Goal: Task Accomplishment & Management: Manage account settings

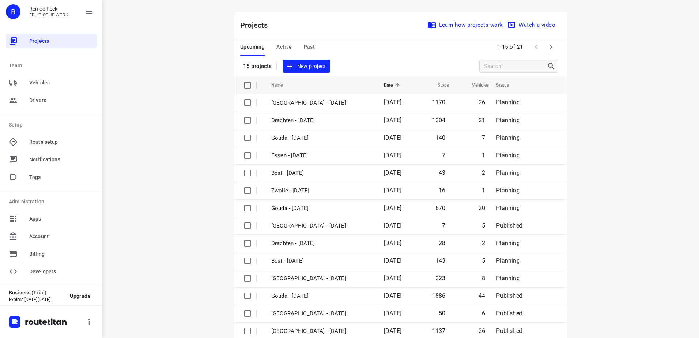
click at [311, 40] on button "Past" at bounding box center [309, 47] width 11 height 18
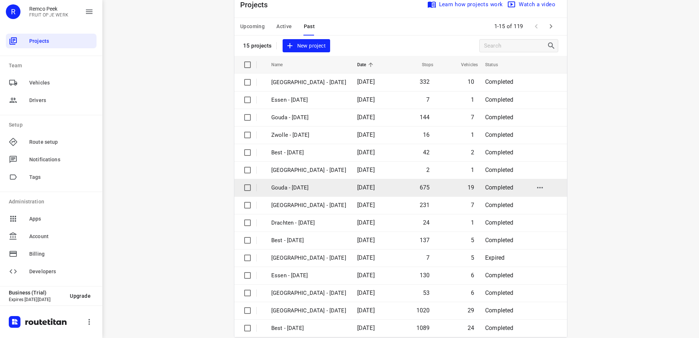
scroll to position [32, 0]
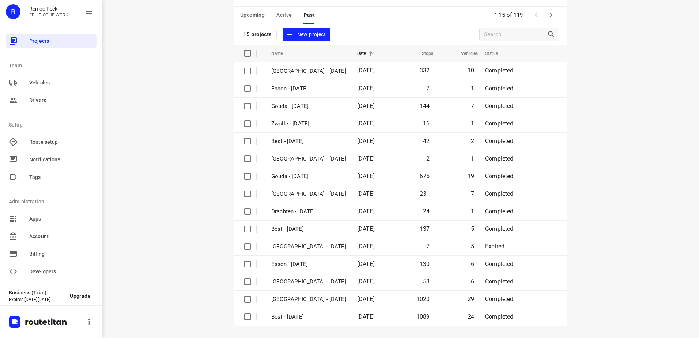
click at [280, 7] on button "Active" at bounding box center [283, 16] width 15 height 18
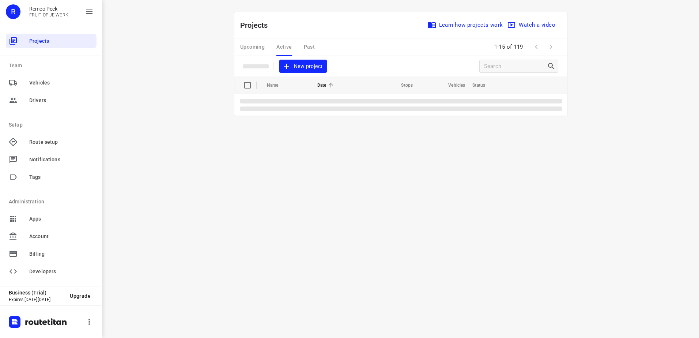
scroll to position [0, 0]
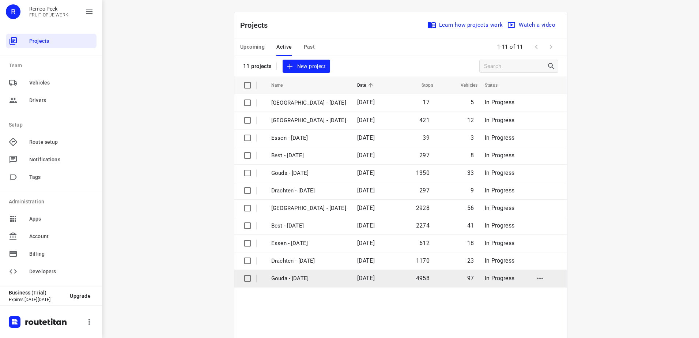
click at [309, 280] on p "Gouda - [DATE]" at bounding box center [308, 278] width 75 height 8
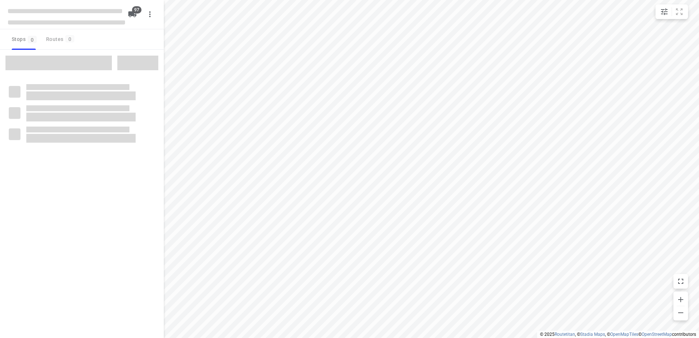
type input "distance"
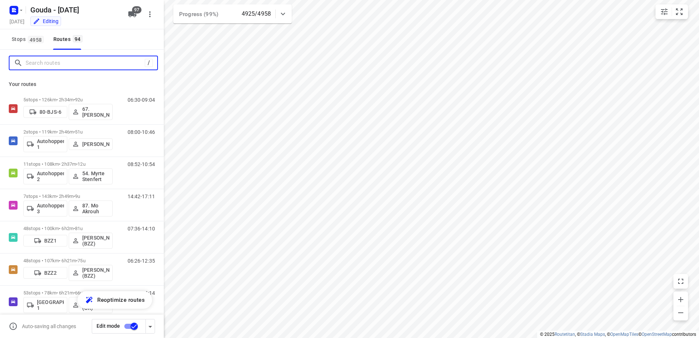
click at [73, 61] on input "Search routes" at bounding box center [85, 62] width 119 height 11
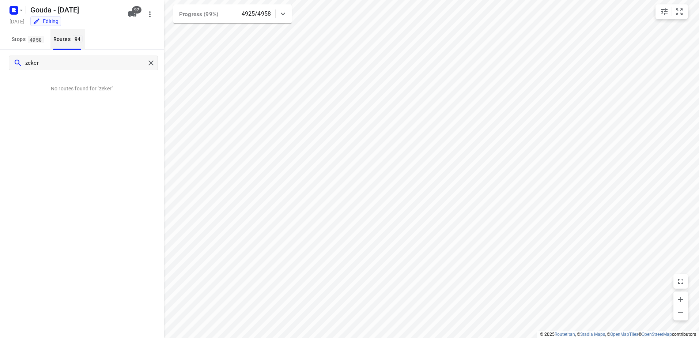
click at [84, 43] on div "Routes 94" at bounding box center [68, 39] width 31 height 9
drag, startPoint x: 30, startPoint y: 65, endPoint x: -10, endPoint y: 68, distance: 40.3
click at [0, 68] on html "i © 2025 Routetitan , © Stadia Maps , © OpenMapTiles © OpenStreetMap contributo…" at bounding box center [349, 169] width 699 height 338
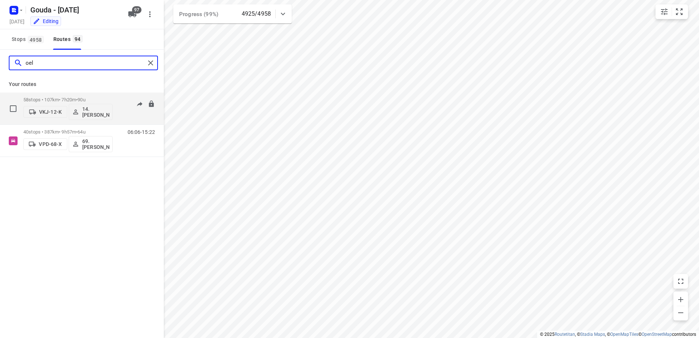
type input "oel"
click at [77, 97] on span "•" at bounding box center [76, 99] width 1 height 5
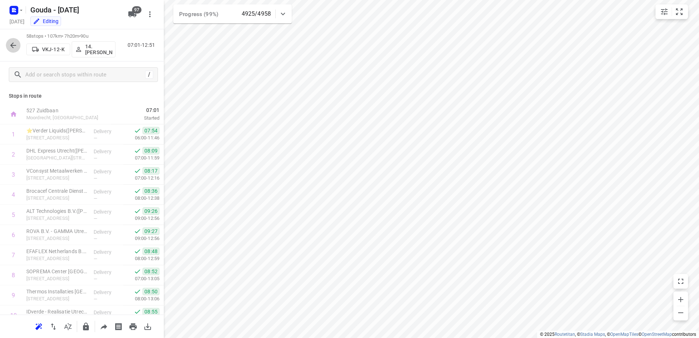
click at [14, 50] on button "button" at bounding box center [13, 45] width 15 height 15
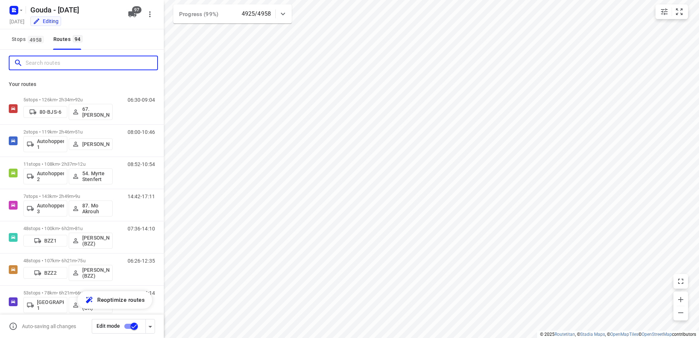
drag, startPoint x: 14, startPoint y: 50, endPoint x: 75, endPoint y: 67, distance: 64.2
click at [75, 67] on input "Search routes" at bounding box center [92, 62] width 132 height 11
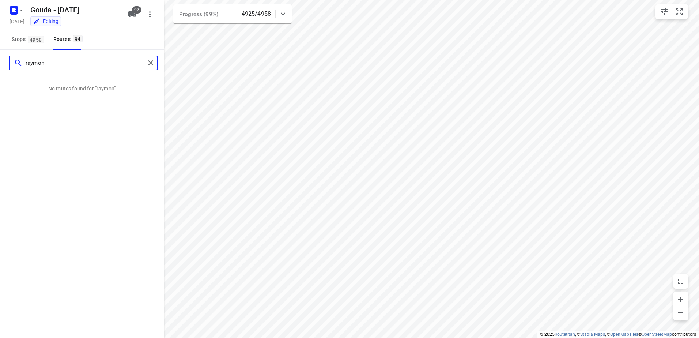
type input "raymon"
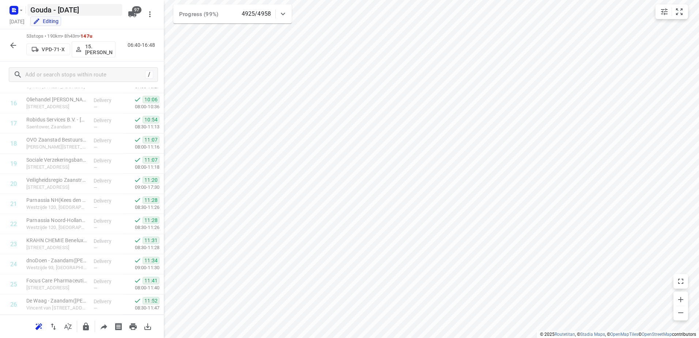
scroll to position [402, 0]
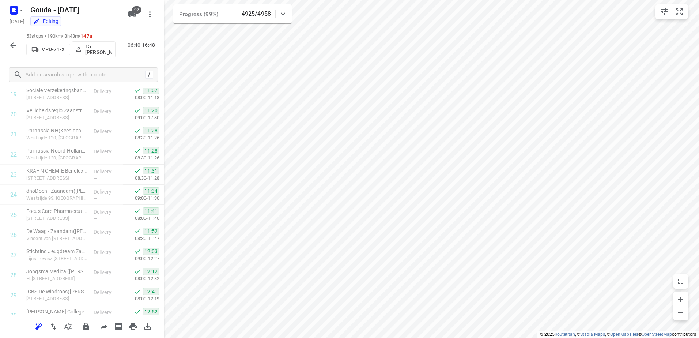
click at [15, 46] on icon "button" at bounding box center [13, 45] width 9 height 9
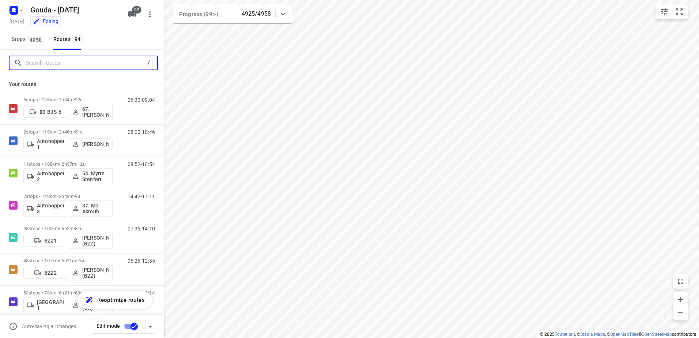
click at [108, 59] on input "Search routes" at bounding box center [85, 62] width 119 height 11
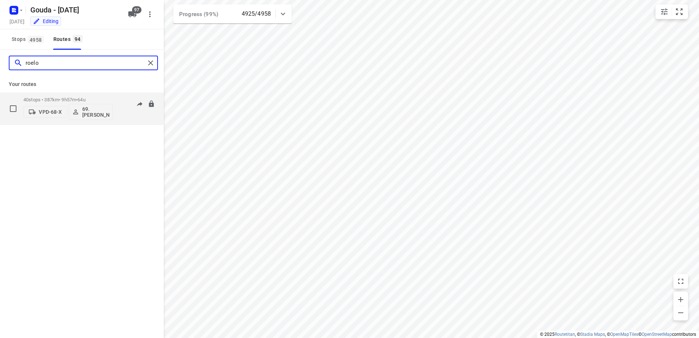
type input "roelo"
click at [77, 101] on span "•" at bounding box center [76, 99] width 1 height 5
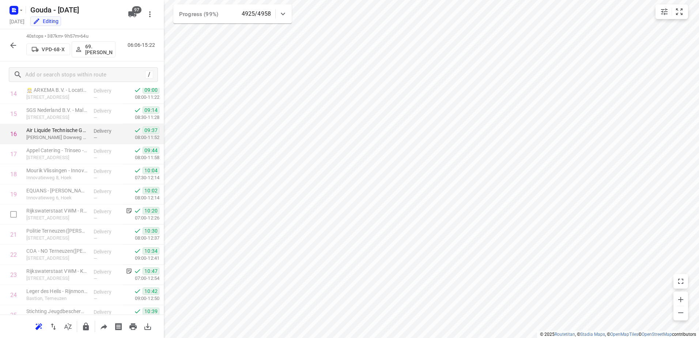
scroll to position [256, 0]
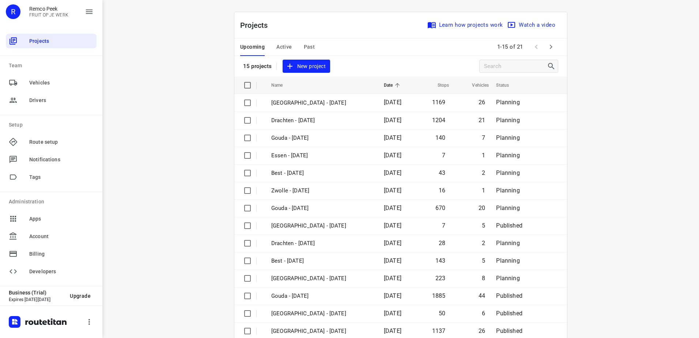
click at [297, 40] on div "Upcoming Active Past" at bounding box center [283, 47] width 86 height 18
click at [307, 44] on span "Past" at bounding box center [309, 46] width 11 height 9
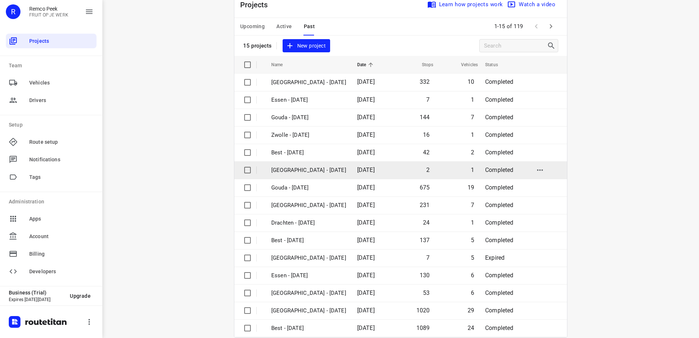
scroll to position [32, 0]
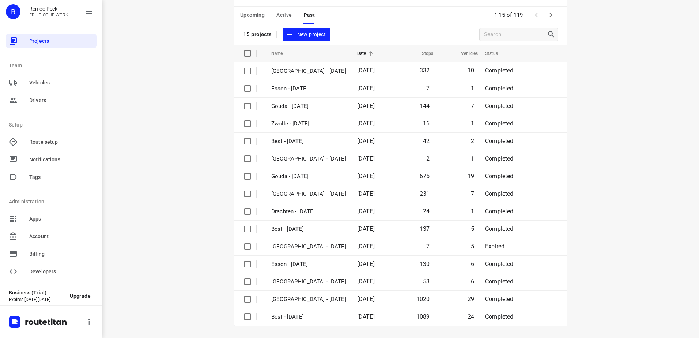
click at [283, 18] on span "Active" at bounding box center [283, 15] width 15 height 9
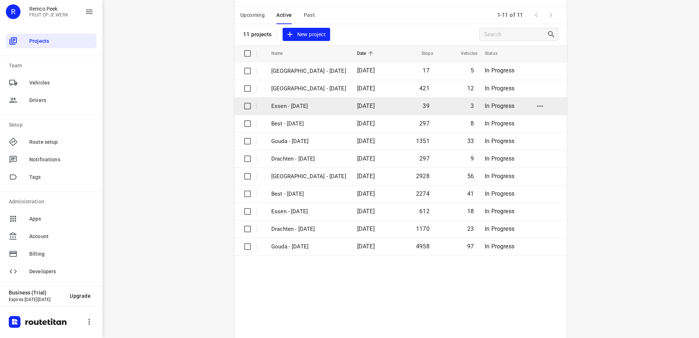
scroll to position [0, 0]
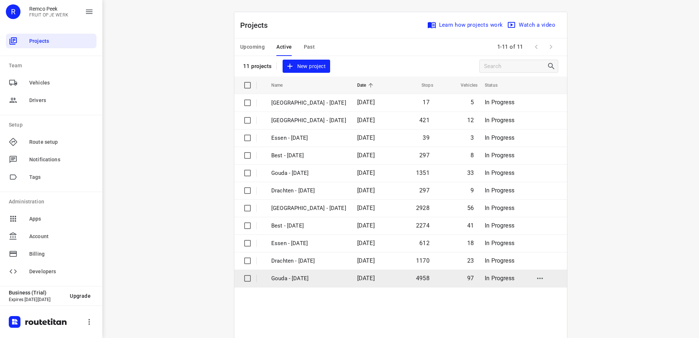
click at [326, 274] on td "Gouda - [DATE]" at bounding box center [307, 278] width 87 height 18
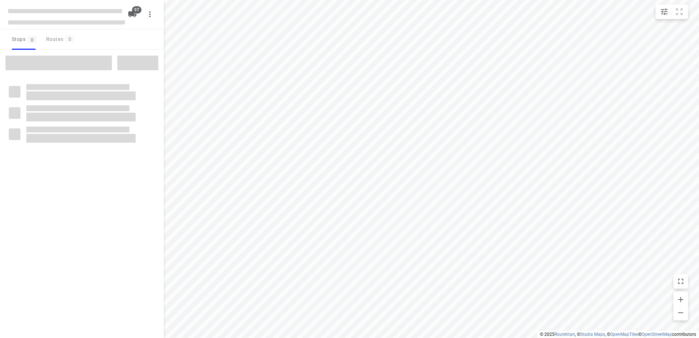
type input "distance"
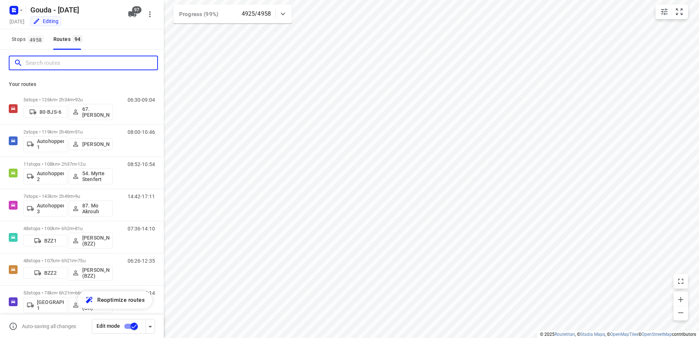
click at [79, 59] on input "Search routes" at bounding box center [92, 62] width 132 height 11
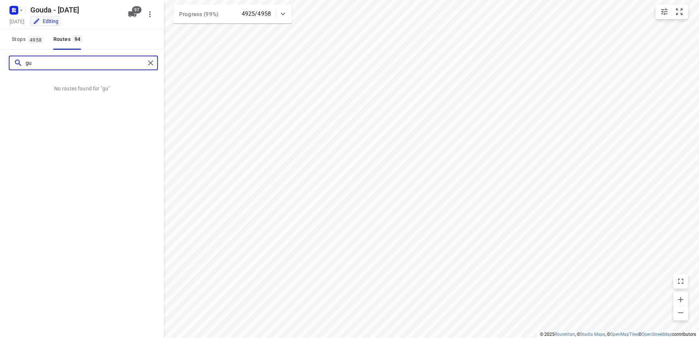
type input "g"
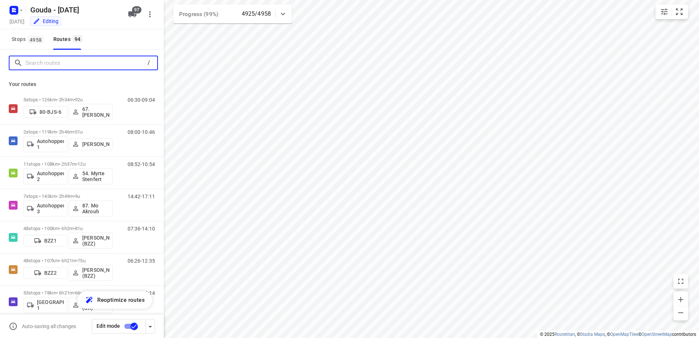
click at [112, 62] on input "Search routes" at bounding box center [85, 62] width 119 height 11
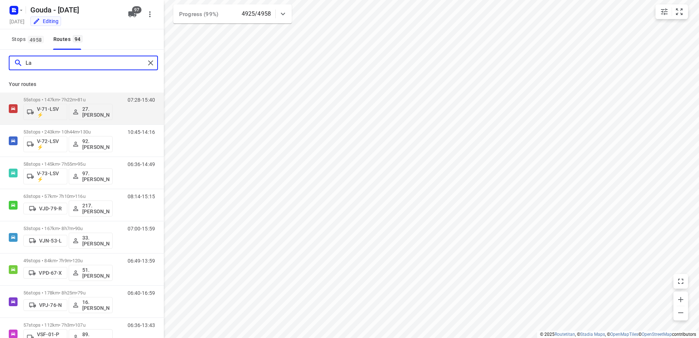
type input "L"
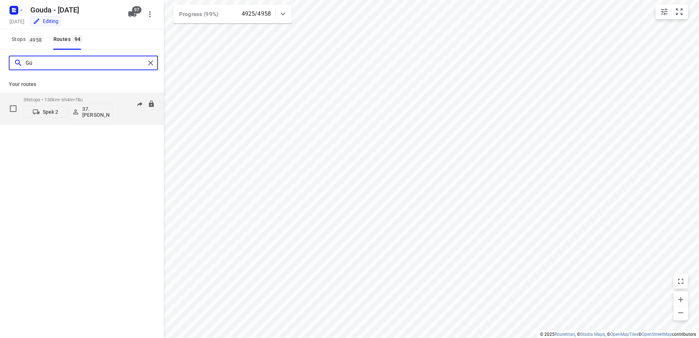
type input "Gü"
click at [83, 99] on span "78u" at bounding box center [79, 99] width 8 height 5
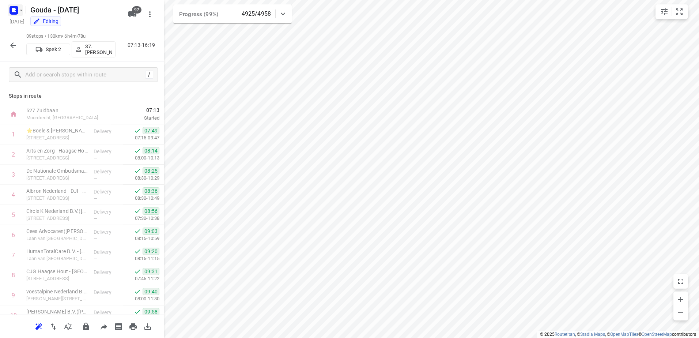
click at [22, 13] on button "button" at bounding box center [15, 10] width 15 height 12
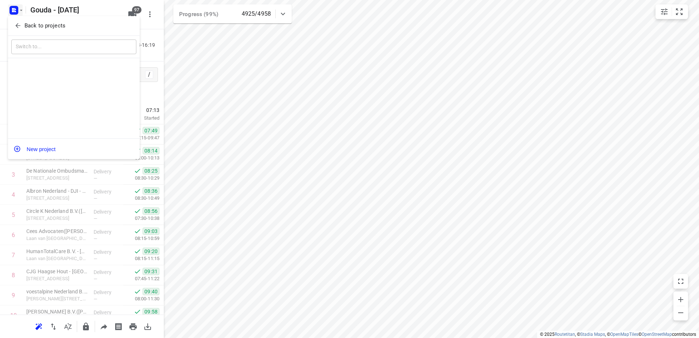
click at [29, 23] on p "Back to projects" at bounding box center [44, 26] width 41 height 8
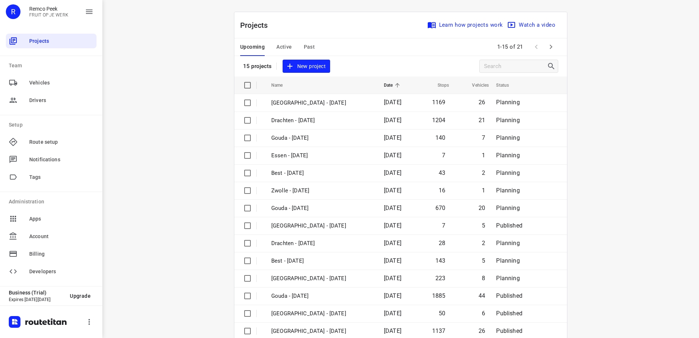
click at [276, 48] on span "Active" at bounding box center [283, 46] width 15 height 9
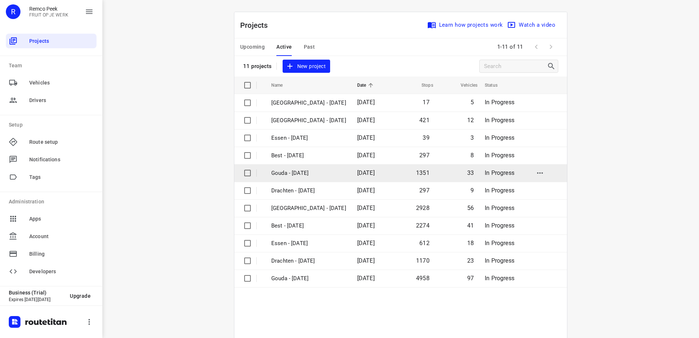
click at [313, 179] on td "Gouda - [DATE]" at bounding box center [307, 173] width 87 height 18
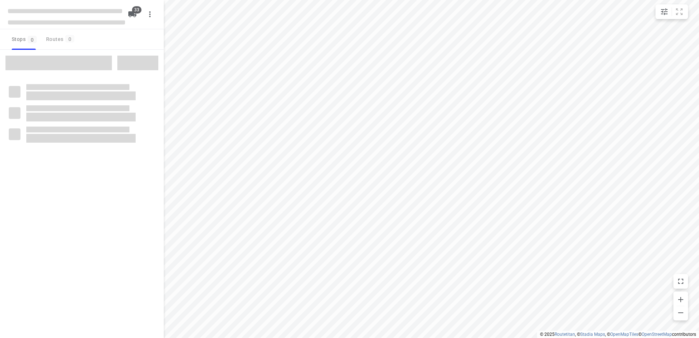
checkbox input "true"
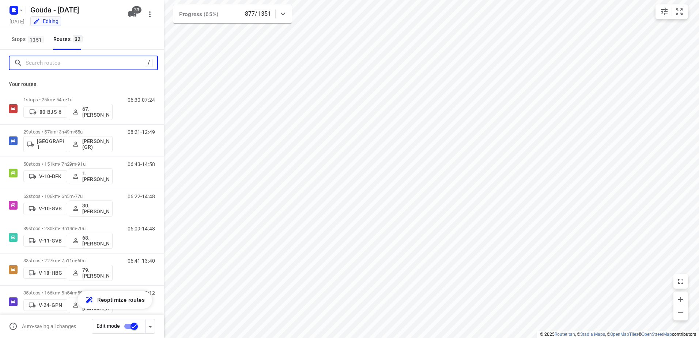
click at [88, 67] on input "Search routes" at bounding box center [85, 62] width 119 height 11
click at [73, 62] on input "Search routes" at bounding box center [92, 62] width 132 height 11
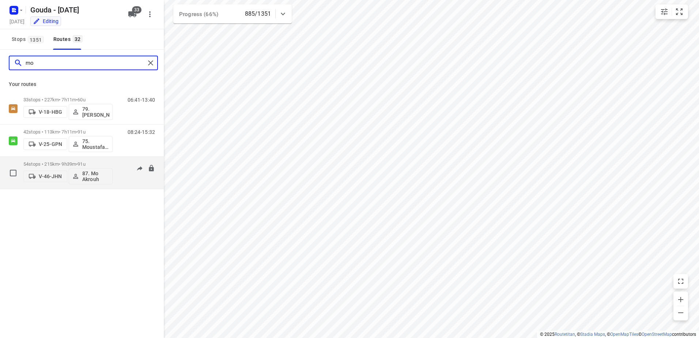
type input "mo"
click at [75, 164] on p "54 stops • 215km • 9h39m • 91u" at bounding box center [67, 163] width 89 height 5
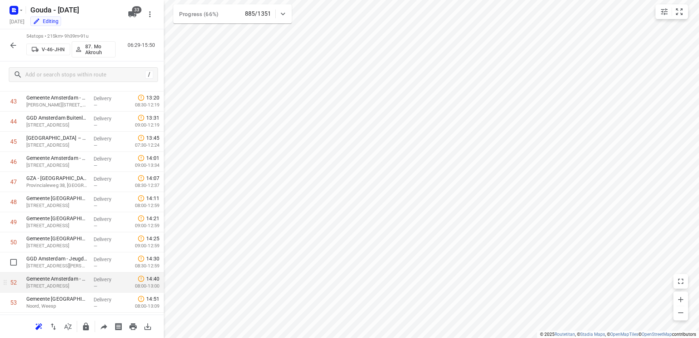
scroll to position [916, 0]
click at [76, 292] on div "[GEOGRAPHIC_DATA][PERSON_NAME], [GEOGRAPHIC_DATA]" at bounding box center [56, 284] width 67 height 20
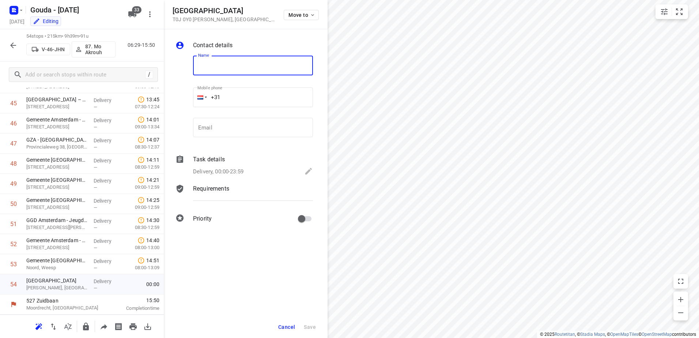
click at [245, 169] on div "Delivery, 00:00-23:59" at bounding box center [253, 172] width 120 height 10
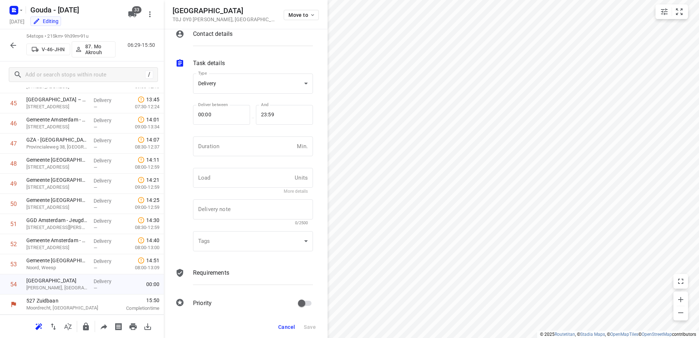
scroll to position [17, 0]
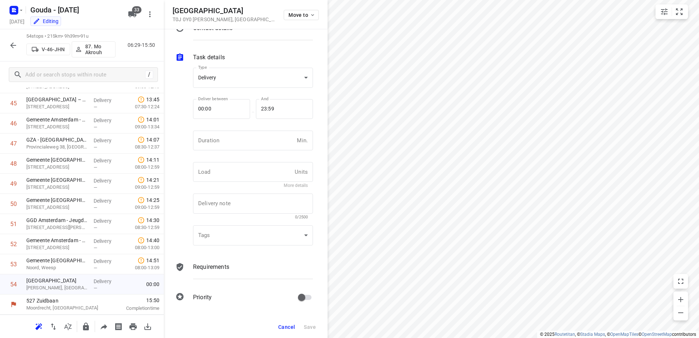
click at [294, 326] on span "Cancel" at bounding box center [286, 327] width 17 height 6
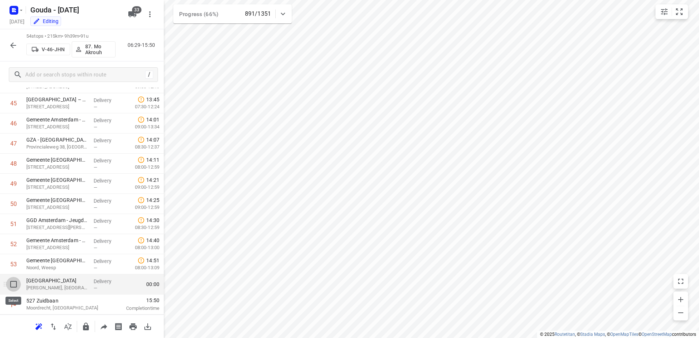
click at [13, 287] on input "checkbox" at bounding box center [13, 284] width 15 height 15
checkbox input "true"
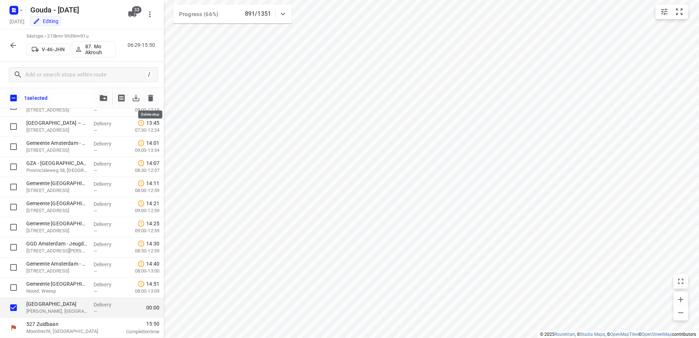
click at [152, 101] on icon "button" at bounding box center [150, 98] width 5 height 7
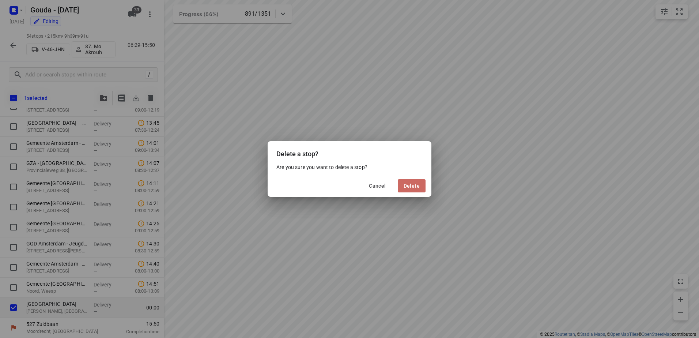
click at [416, 185] on span "Delete" at bounding box center [412, 186] width 16 height 6
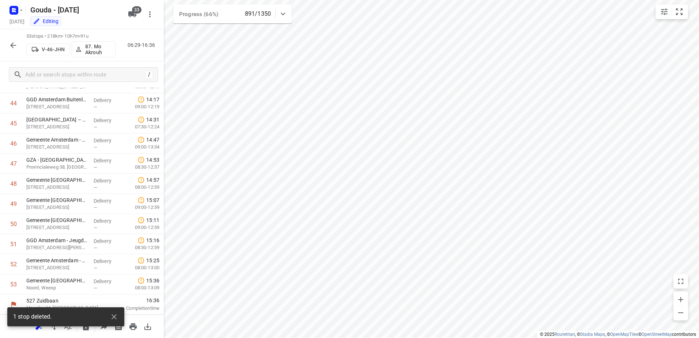
scroll to position [896, 0]
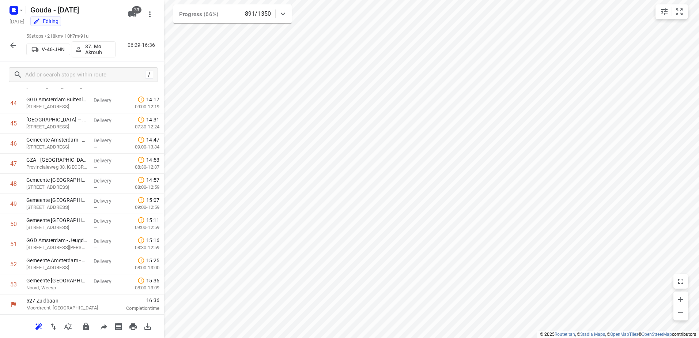
click at [16, 42] on icon "button" at bounding box center [13, 45] width 9 height 9
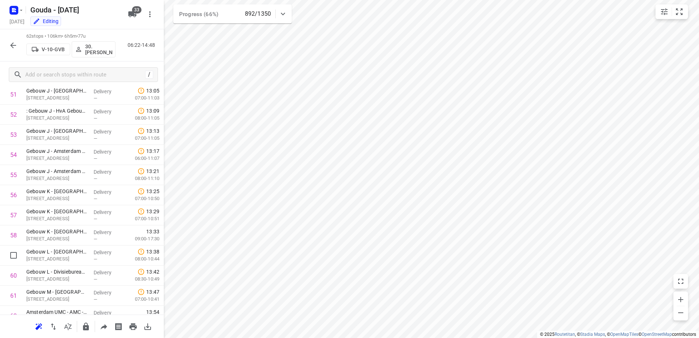
scroll to position [1076, 0]
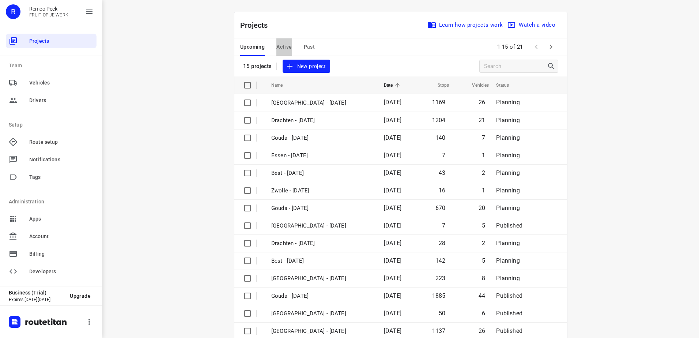
click at [277, 48] on span "Active" at bounding box center [283, 46] width 15 height 9
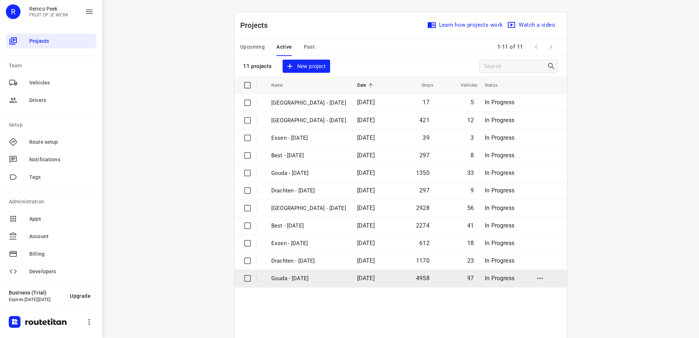
click at [321, 279] on p "Gouda - [DATE]" at bounding box center [308, 278] width 75 height 8
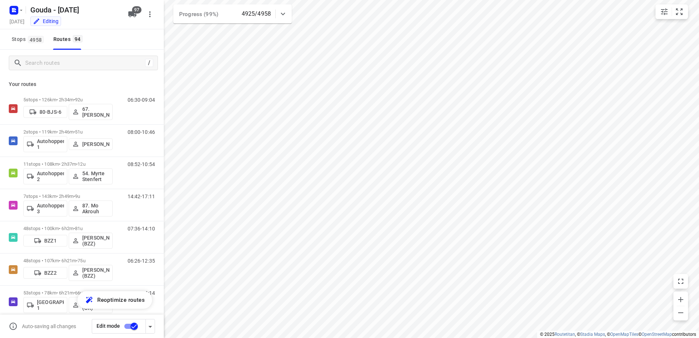
type input "distance"
click at [72, 63] on input "Search routes" at bounding box center [85, 62] width 119 height 11
type input "G"
type input "ü"
type input "G"
